Goal: Task Accomplishment & Management: Use online tool/utility

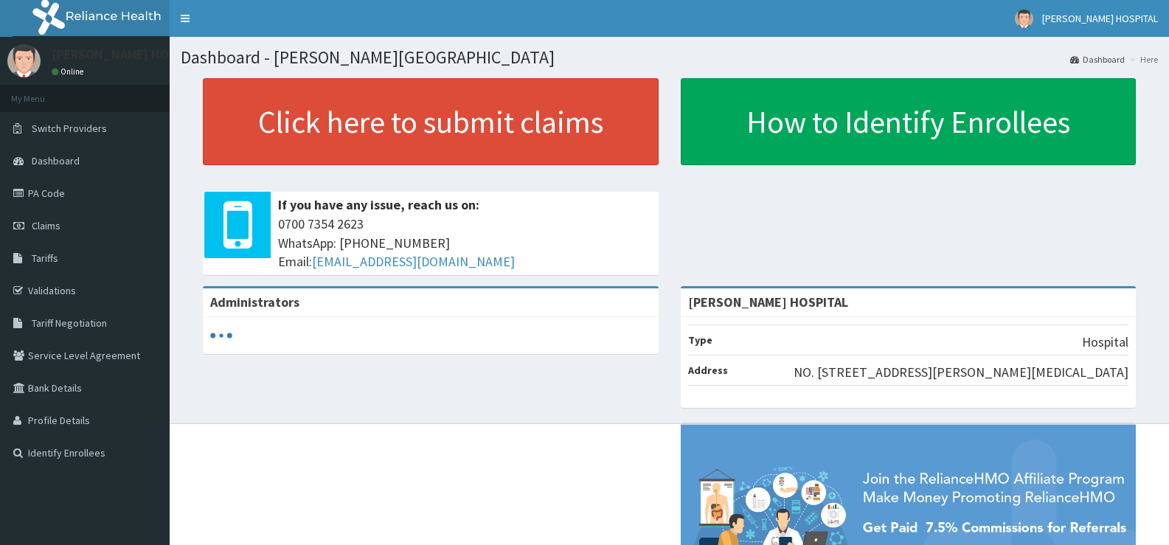
click at [49, 225] on span "Claims" at bounding box center [46, 225] width 29 height 13
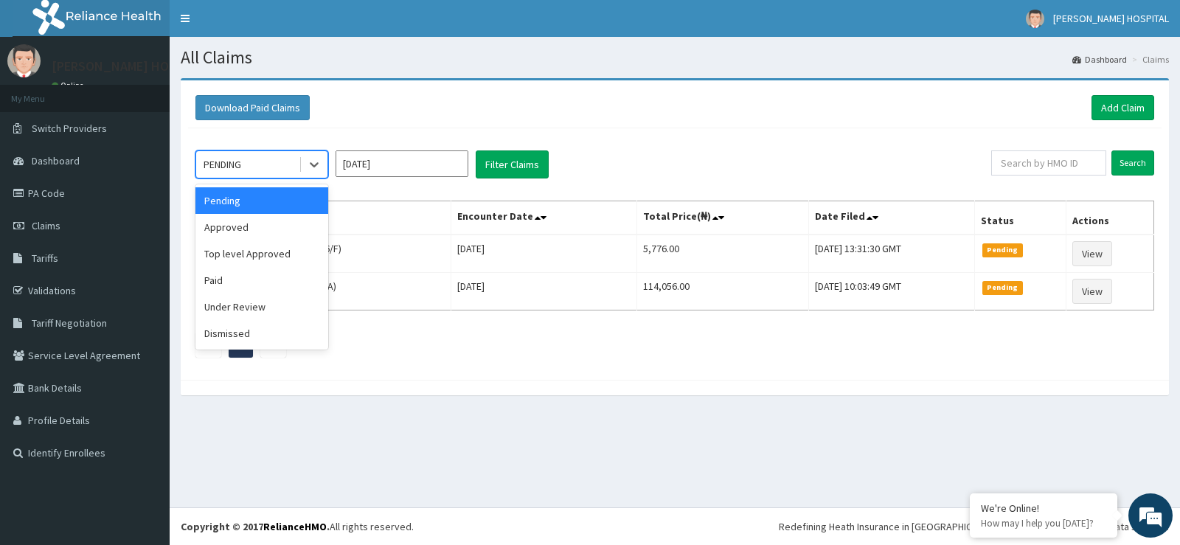
click at [272, 158] on div "PENDING" at bounding box center [247, 165] width 103 height 24
click at [228, 280] on div "Paid" at bounding box center [262, 280] width 133 height 27
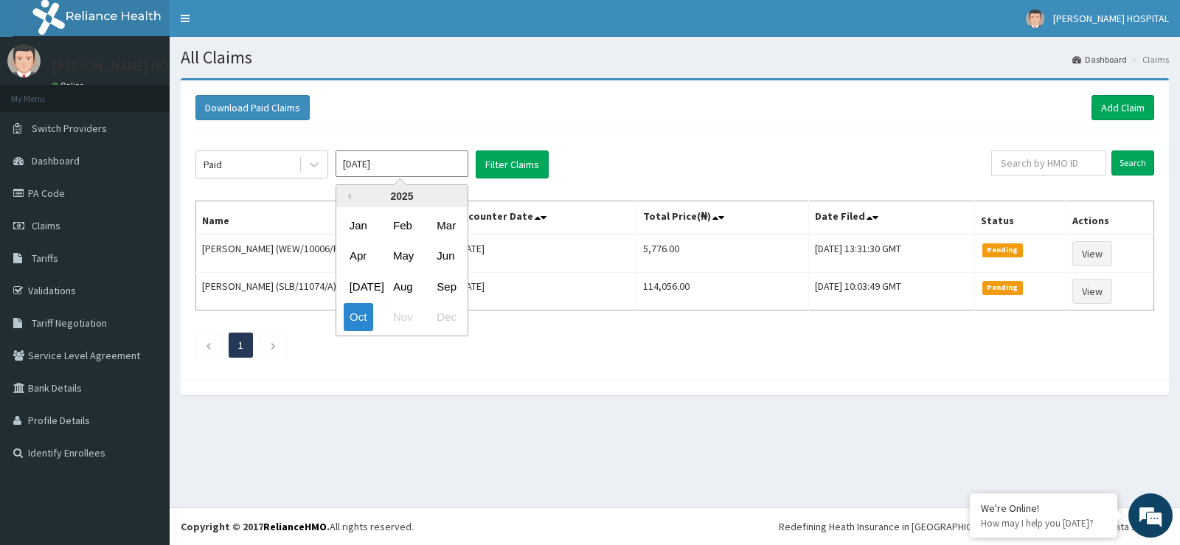
click at [381, 165] on input "[DATE]" at bounding box center [402, 164] width 133 height 27
click at [408, 283] on div "Aug" at bounding box center [402, 286] width 30 height 27
type input "[DATE]"
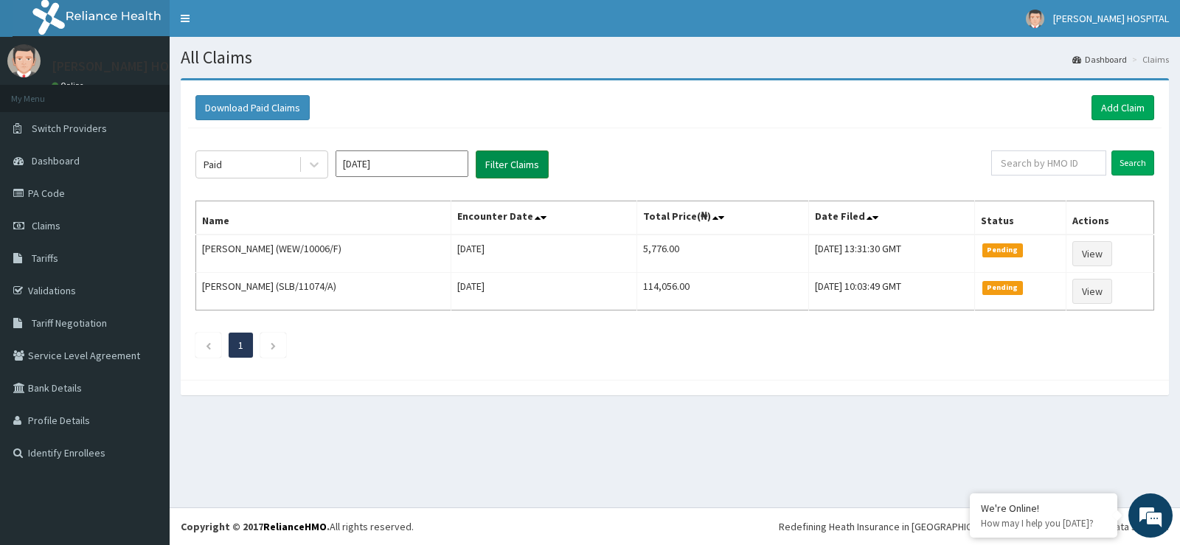
click at [519, 163] on button "Filter Claims" at bounding box center [512, 165] width 73 height 28
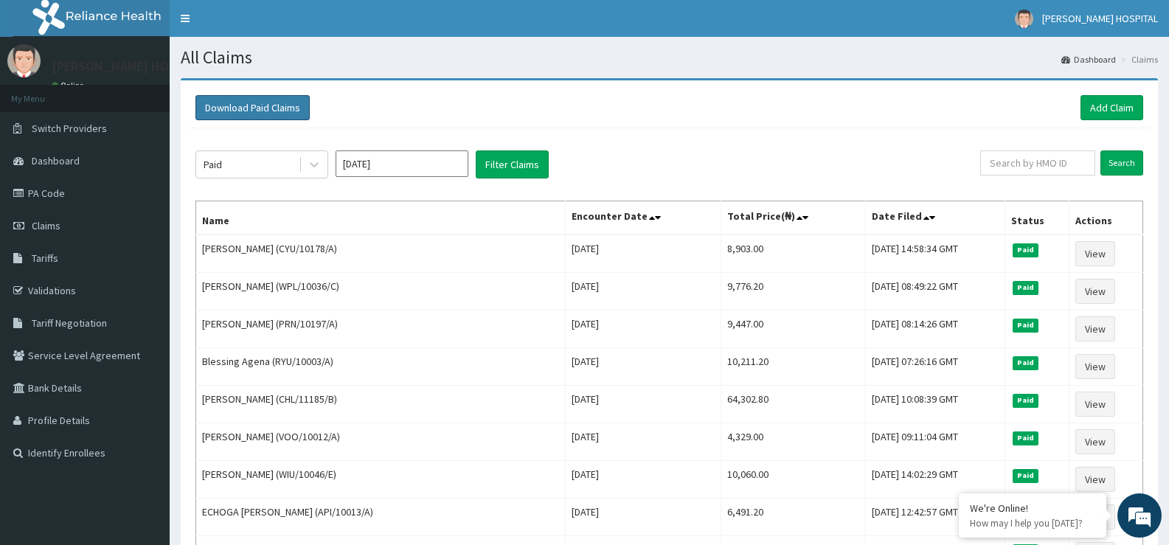
click at [234, 106] on button "Download Paid Claims" at bounding box center [253, 107] width 114 height 25
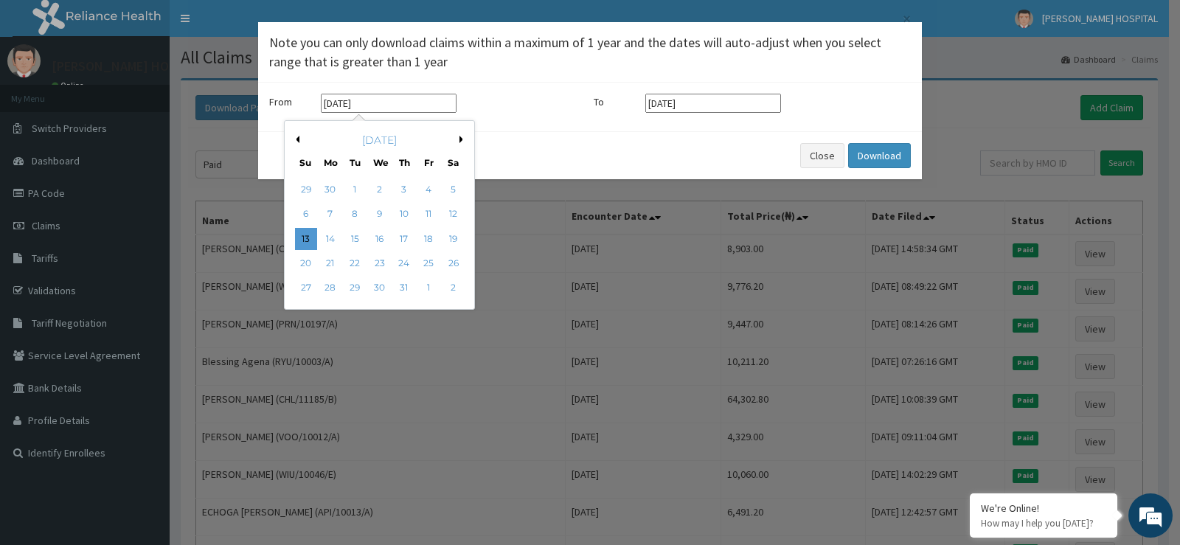
click at [388, 105] on input "[DATE]" at bounding box center [389, 103] width 136 height 19
click at [297, 142] on button "Previous Month" at bounding box center [295, 139] width 7 height 7
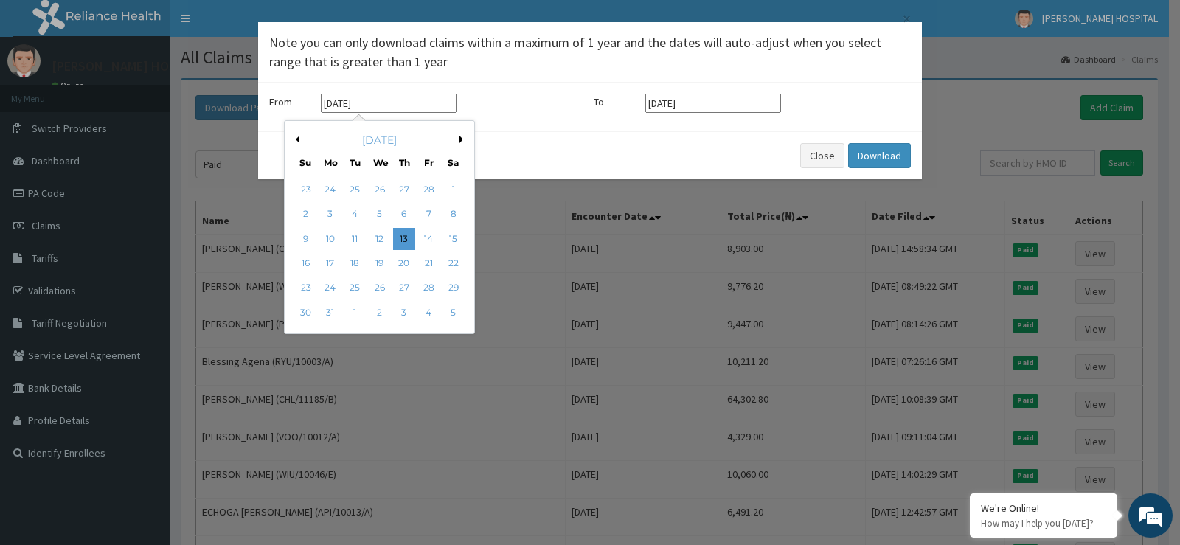
click at [460, 141] on button "Next Month" at bounding box center [463, 139] width 7 height 7
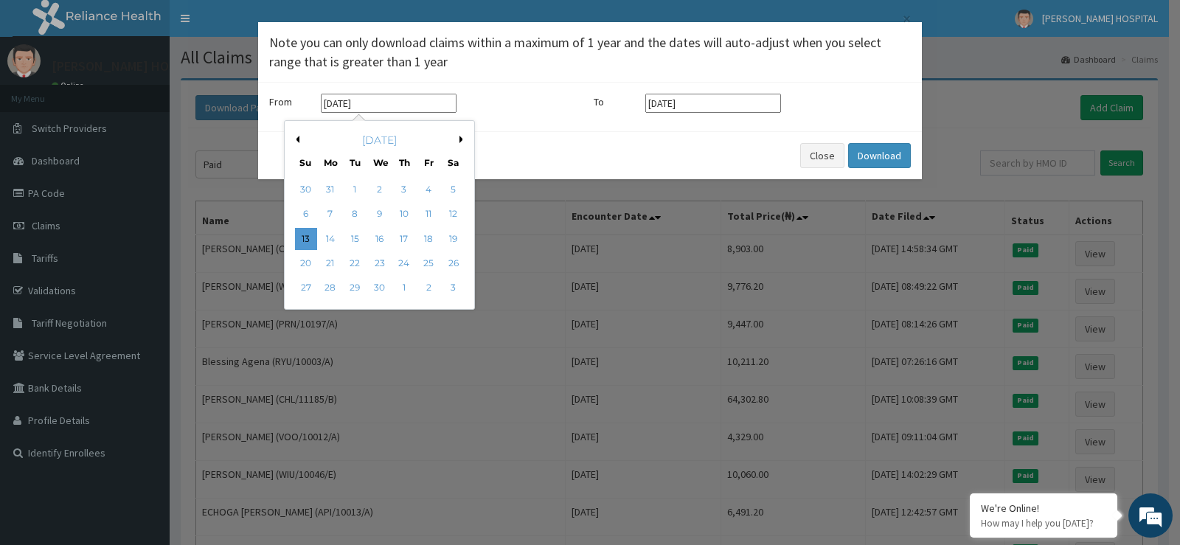
click at [460, 141] on button "Next Month" at bounding box center [463, 139] width 7 height 7
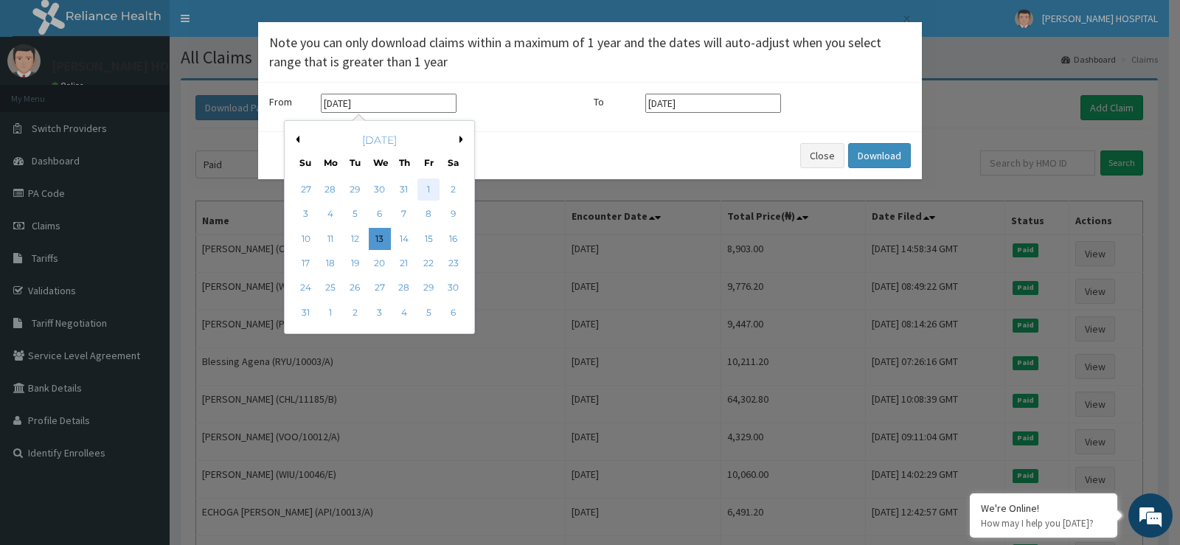
click at [418, 184] on div "1" at bounding box center [429, 190] width 22 height 22
type input "[DATE]"
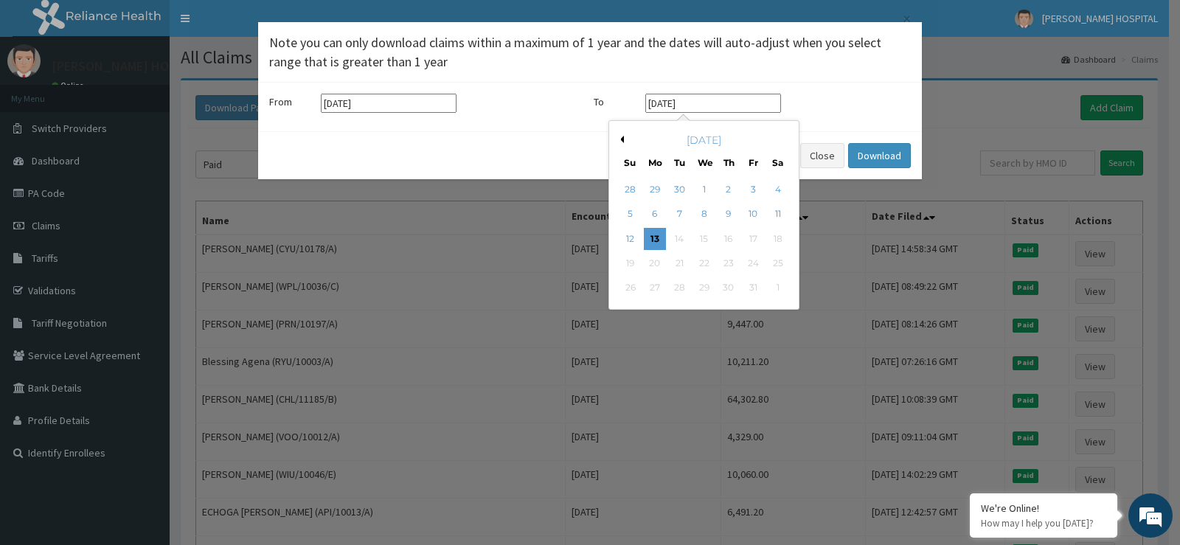
click at [689, 103] on input "[DATE]" at bounding box center [714, 103] width 136 height 19
click at [619, 140] on button "Previous Month" at bounding box center [620, 139] width 7 height 7
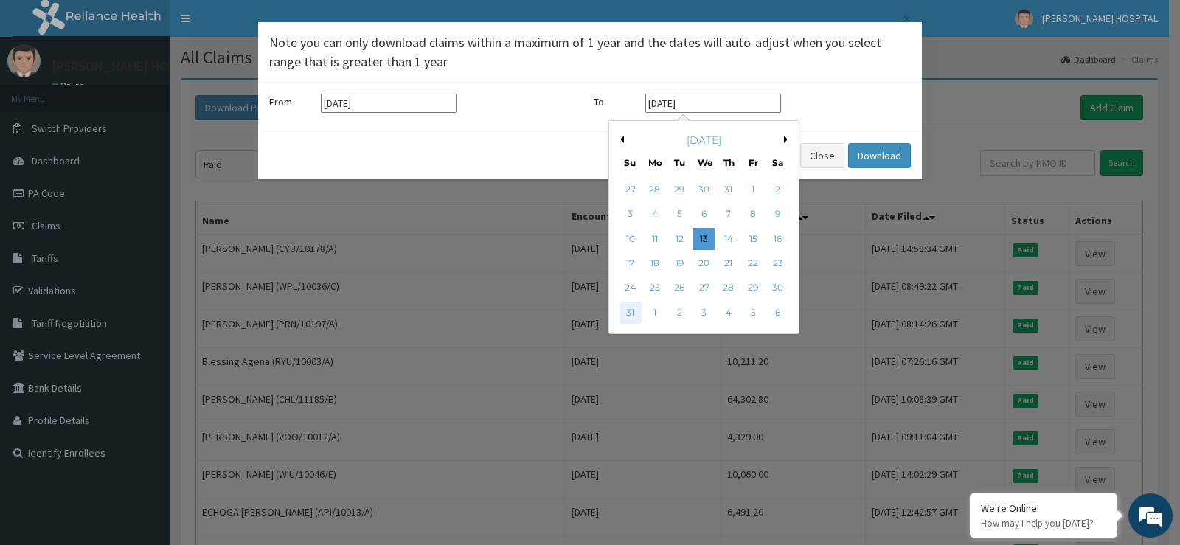
click at [628, 314] on div "31" at bounding box center [631, 313] width 22 height 22
type input "[DATE]"
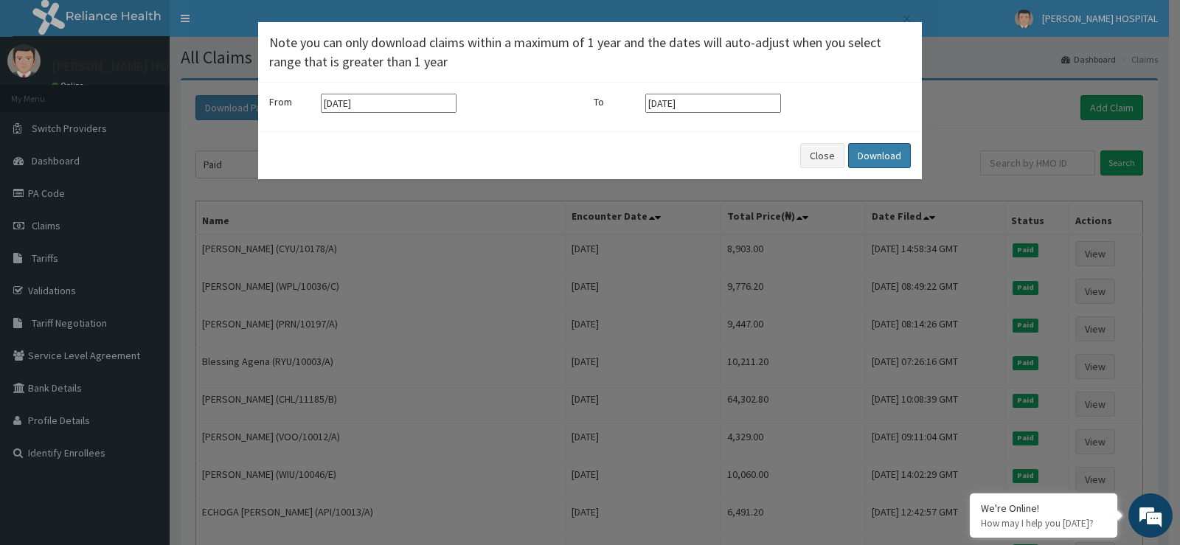
click at [881, 156] on button "Download" at bounding box center [879, 155] width 63 height 25
